Goal: Complete application form: Complete application form

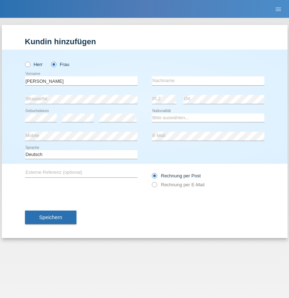
type input "[PERSON_NAME]"
click at [208, 81] on input "text" at bounding box center [208, 80] width 113 height 9
type input "Ayadi"
select select "TM"
select select "C"
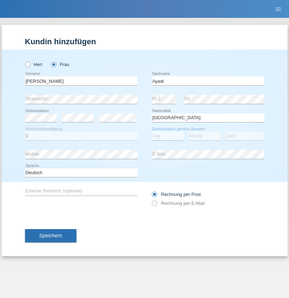
select select "11"
select select "05"
select select "2002"
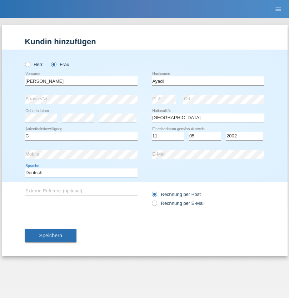
select select "en"
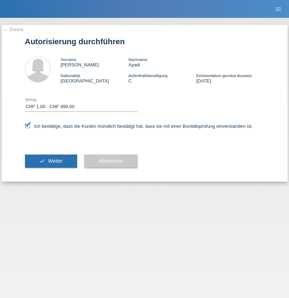
select select "1"
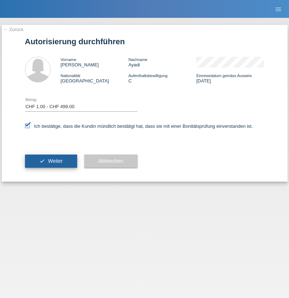
click at [51, 161] on span "Weiter" at bounding box center [55, 161] width 15 height 6
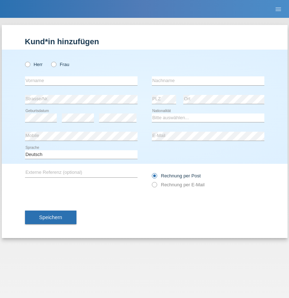
radio input "true"
click at [81, 81] on input "text" at bounding box center [81, 80] width 113 height 9
type input "Farkash"
click at [208, 81] on input "text" at bounding box center [208, 80] width 113 height 9
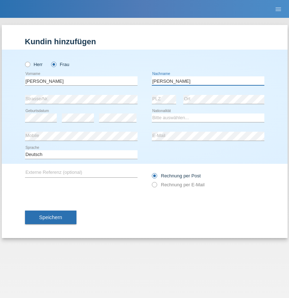
type input "Yolana"
select select "UA"
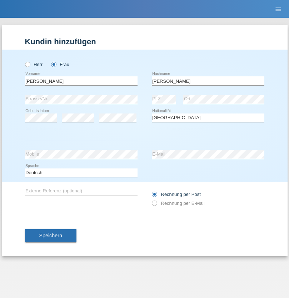
select select "C"
select select "09"
select select "12"
select select "2021"
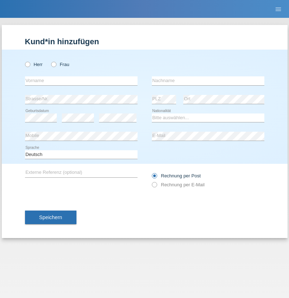
radio input "true"
click at [81, 81] on input "text" at bounding box center [81, 80] width 113 height 9
type input "K"
click at [208, 81] on input "text" at bounding box center [208, 80] width 113 height 9
type input "Keel"
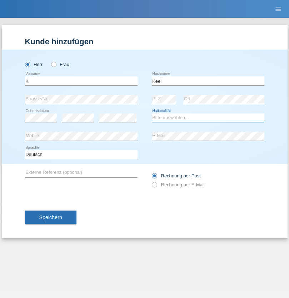
select select "CH"
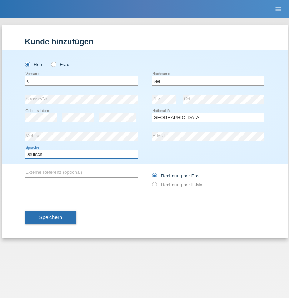
select select "en"
